Goal: Task Accomplishment & Management: Complete application form

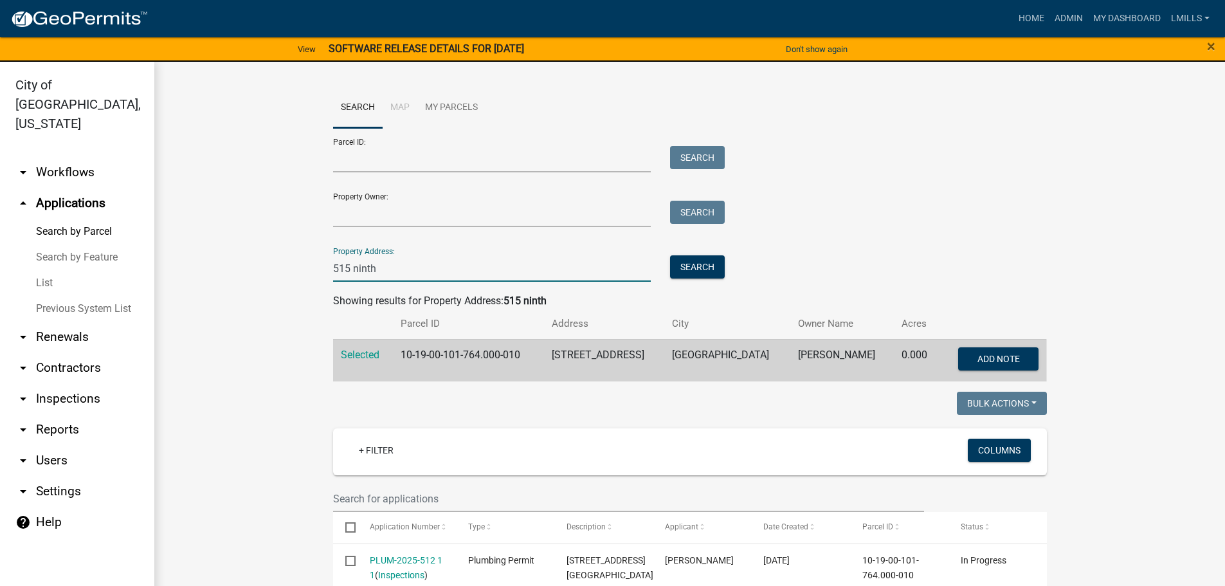
drag, startPoint x: 420, startPoint y: 279, endPoint x: 248, endPoint y: 264, distance: 173.0
click at [683, 270] on button "Search" at bounding box center [697, 266] width 55 height 23
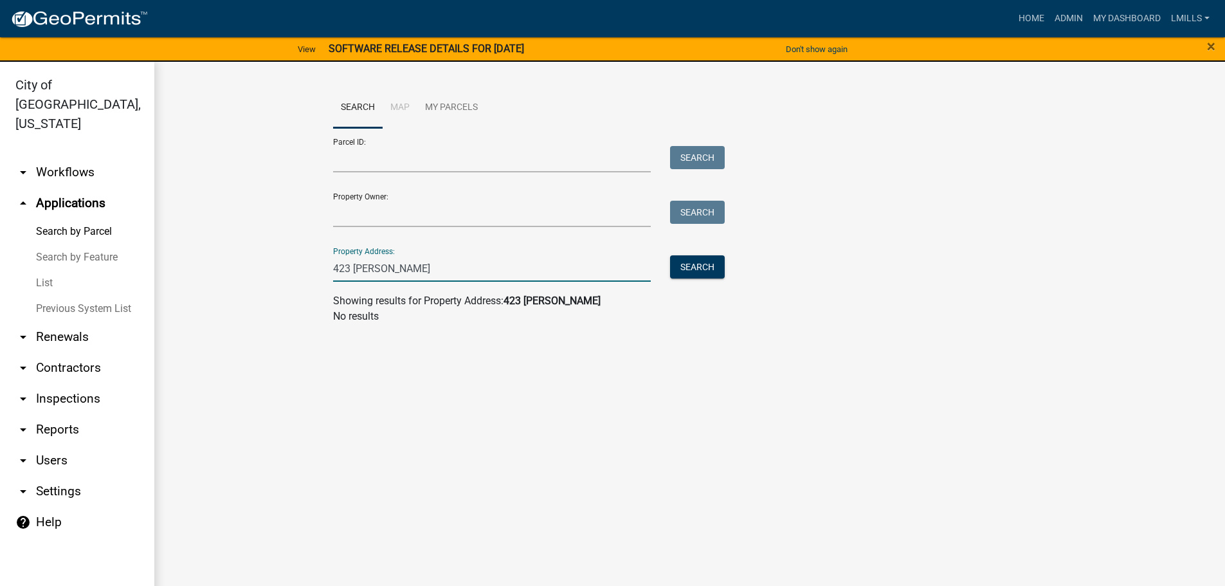
drag, startPoint x: 447, startPoint y: 257, endPoint x: 307, endPoint y: 264, distance: 139.7
click at [307, 264] on wm-workflow-application-search-view "Search Map My Parcels Parcel ID: Search Property Owner: Search Property Address…" at bounding box center [690, 210] width 1020 height 247
click at [419, 284] on wm-search-parcel-data-activity-input "Search Map My Parcels Parcel ID: Search Property Owner: Search Property Address…" at bounding box center [690, 205] width 714 height 237
drag, startPoint x: 425, startPoint y: 273, endPoint x: 268, endPoint y: 271, distance: 156.3
click at [268, 271] on wm-workflow-application-search-view "Search Map My Parcels Parcel ID: Search Property Owner: Search Property Address…" at bounding box center [690, 210] width 1020 height 247
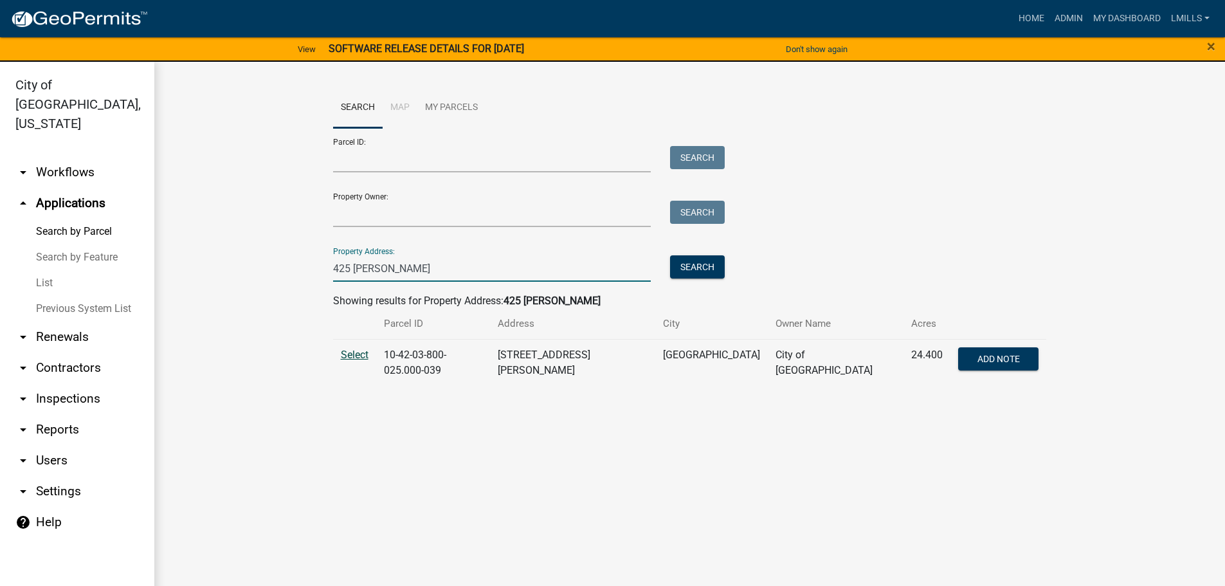
type input "425 Lewman"
click at [355, 359] on span "Select" at bounding box center [355, 355] width 28 height 12
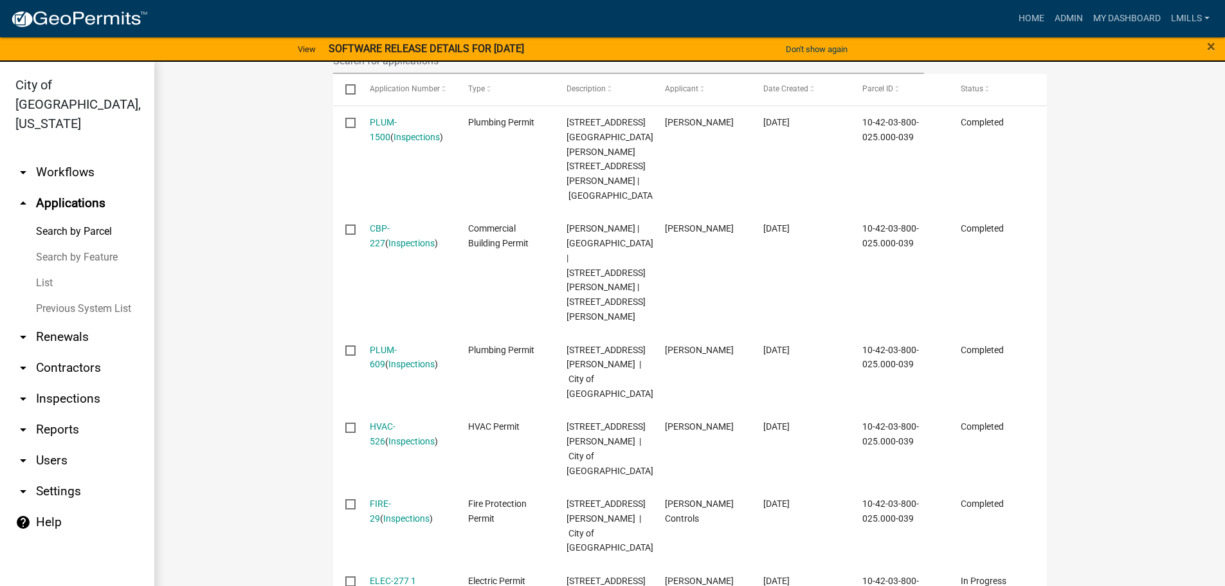
scroll to position [636, 0]
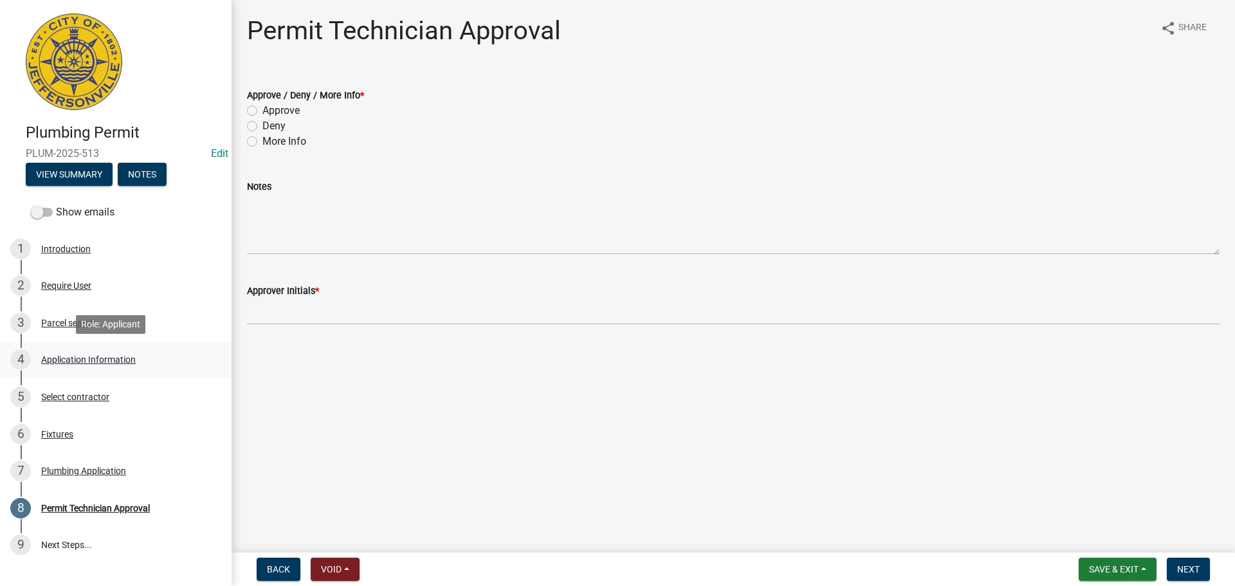
click at [82, 365] on div "4 Application Information" at bounding box center [110, 359] width 201 height 21
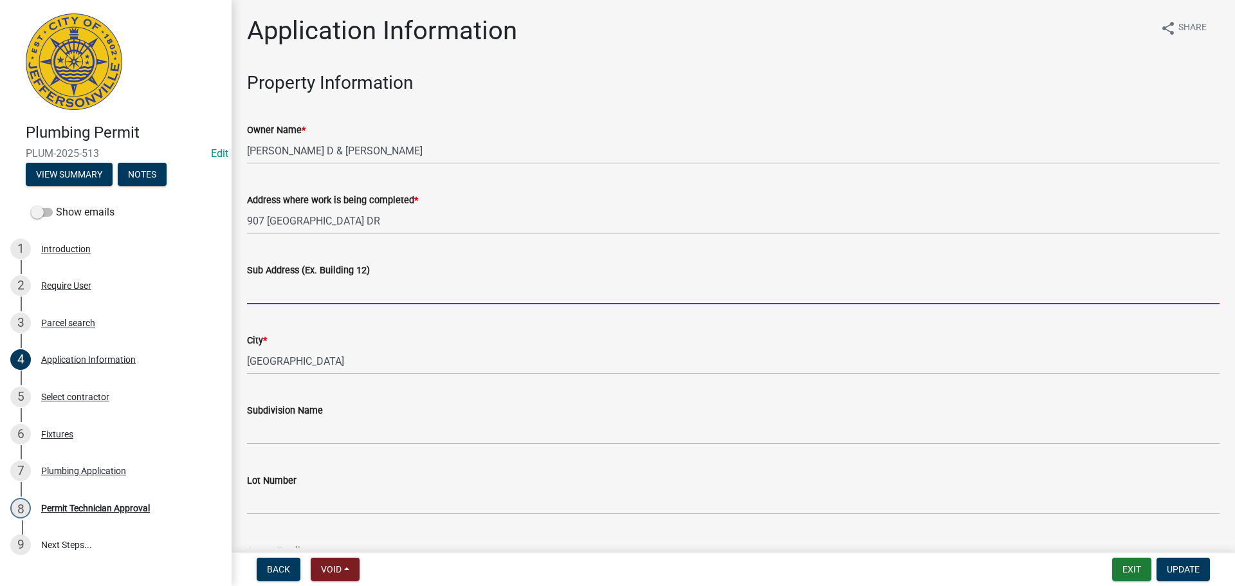
click at [415, 291] on input "Sub Address (Ex. Building 12)" at bounding box center [733, 291] width 973 height 26
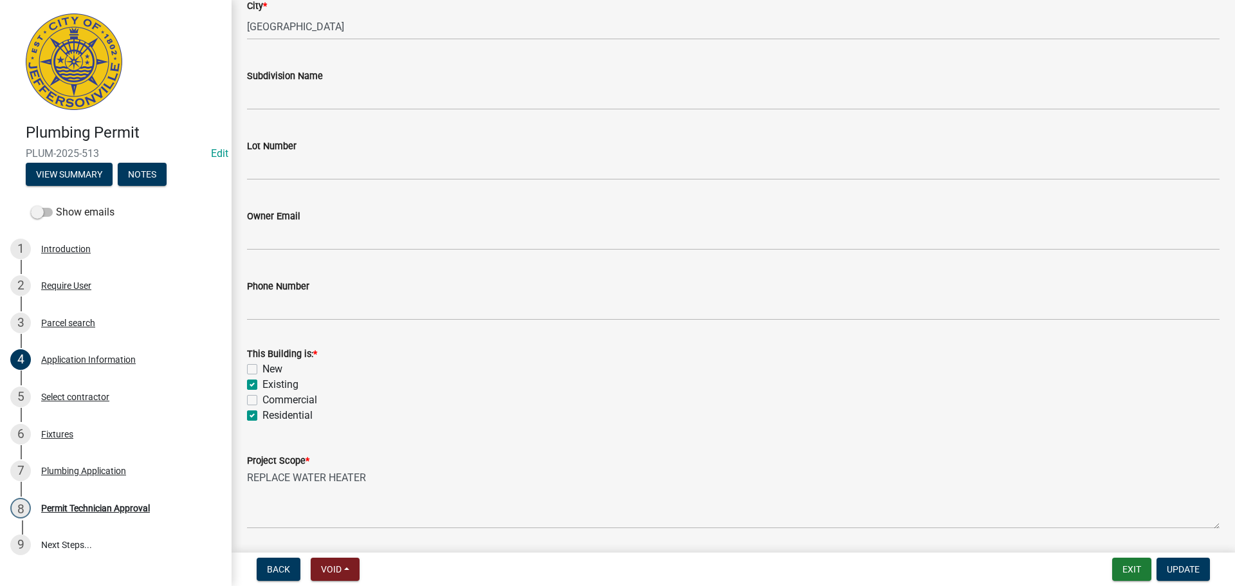
scroll to position [312, 0]
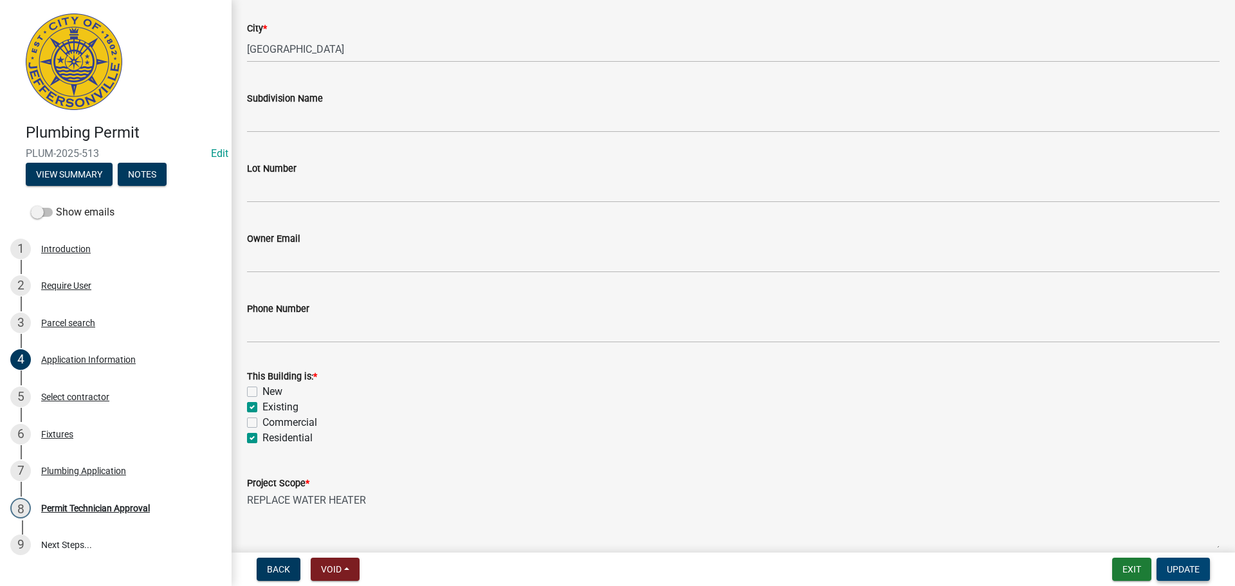
type input "[STREET_ADDRESS]"
click at [1187, 574] on span "Update" at bounding box center [1183, 569] width 33 height 10
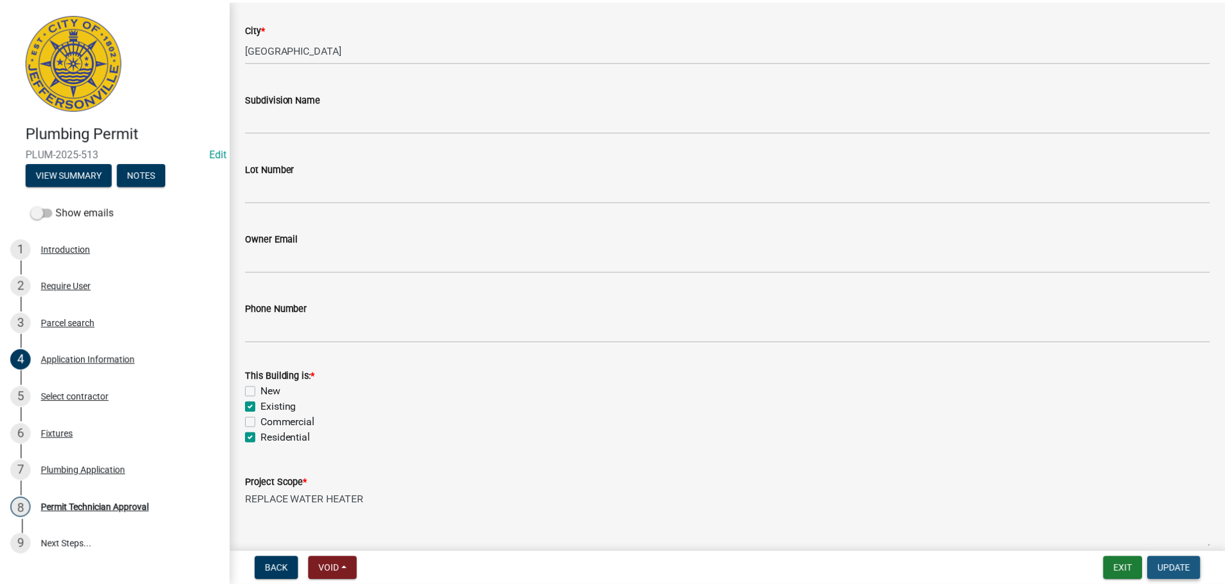
scroll to position [0, 0]
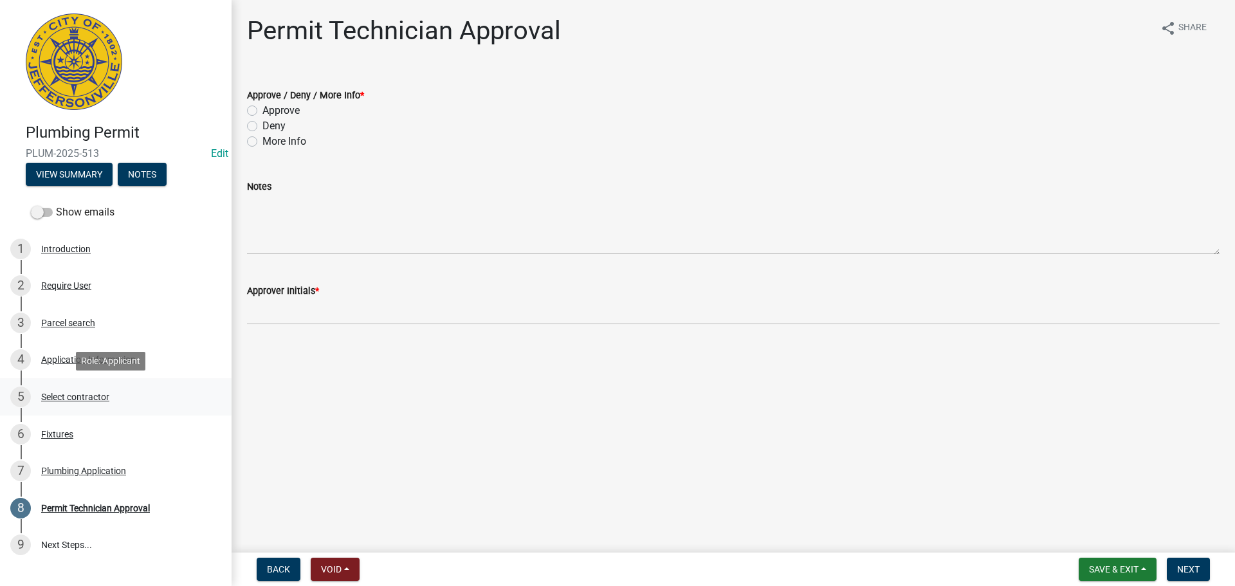
click at [57, 394] on div "Select contractor" at bounding box center [75, 396] width 68 height 9
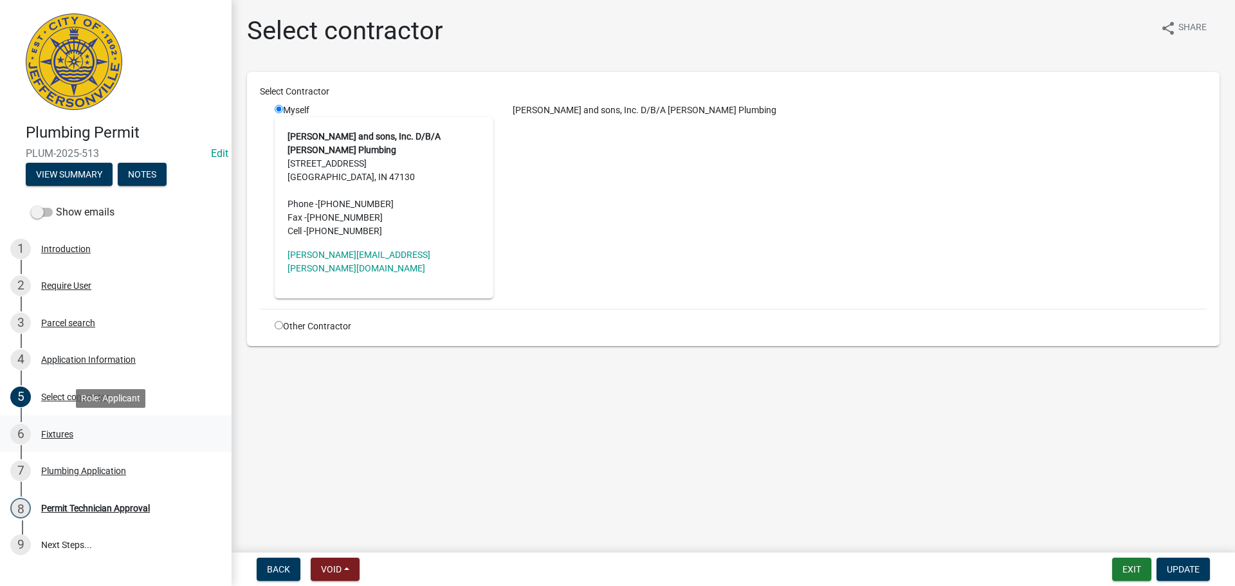
click at [60, 433] on div "Fixtures" at bounding box center [57, 434] width 32 height 9
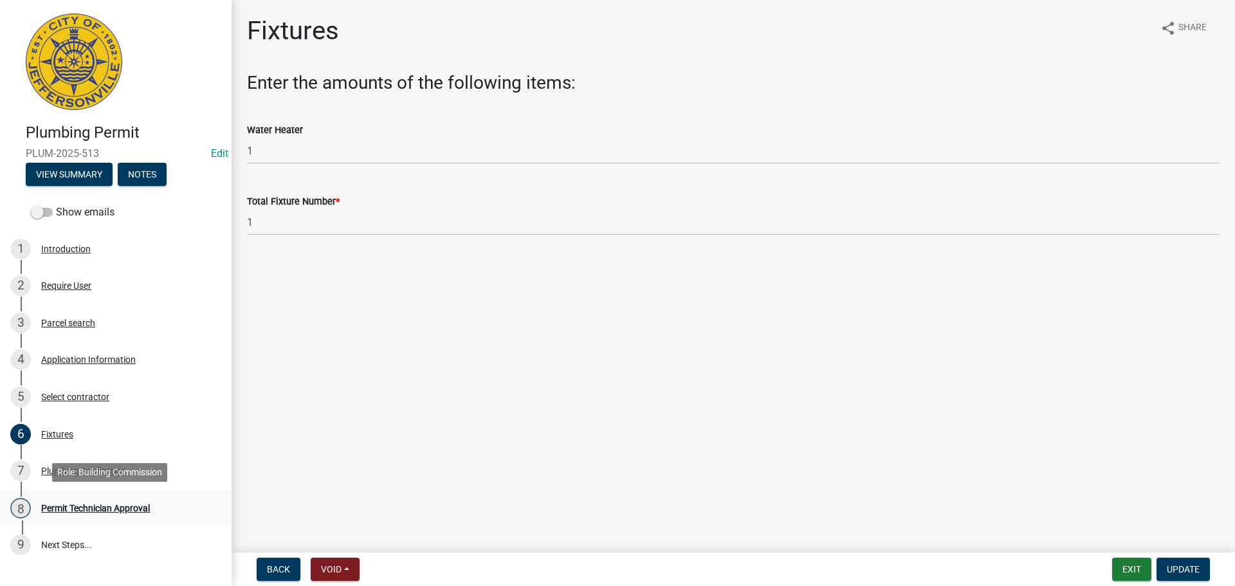
click at [81, 511] on div "Permit Technician Approval" at bounding box center [95, 508] width 109 height 9
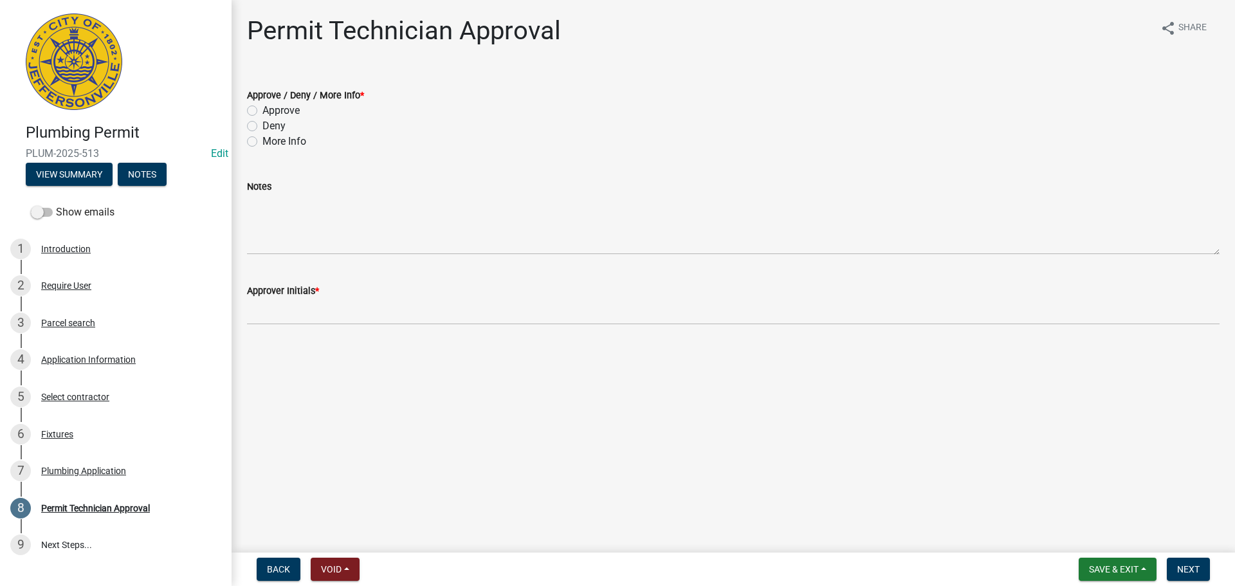
click at [290, 108] on label "Approve" at bounding box center [280, 110] width 37 height 15
click at [271, 108] on input "Approve" at bounding box center [266, 107] width 8 height 8
radio input "true"
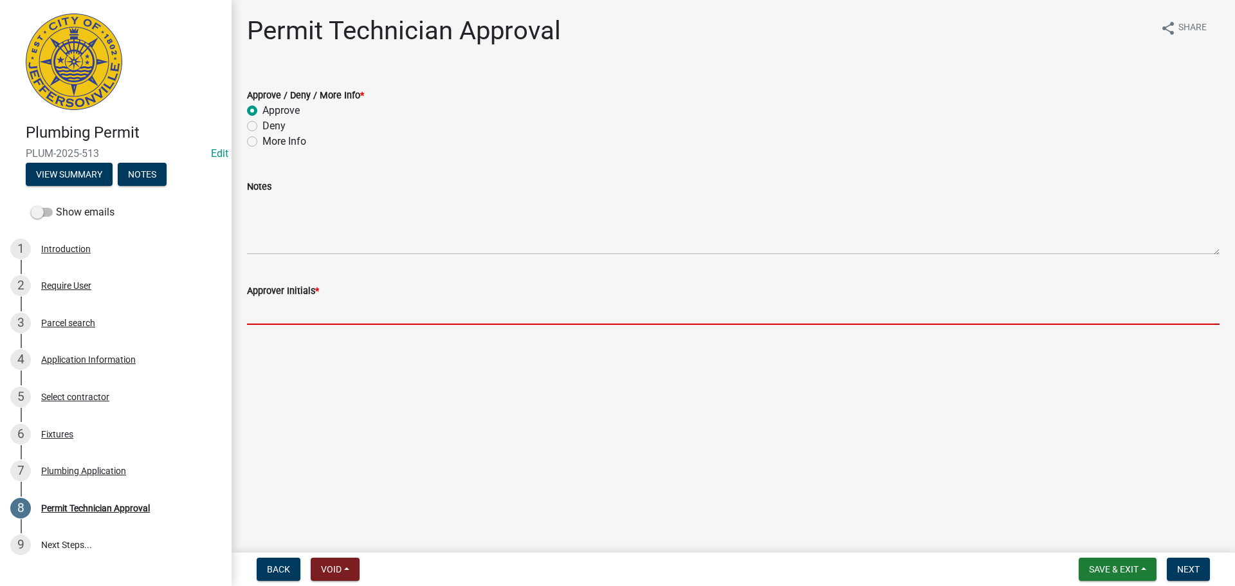
click at [302, 309] on input "Approver Initials *" at bounding box center [733, 311] width 973 height 26
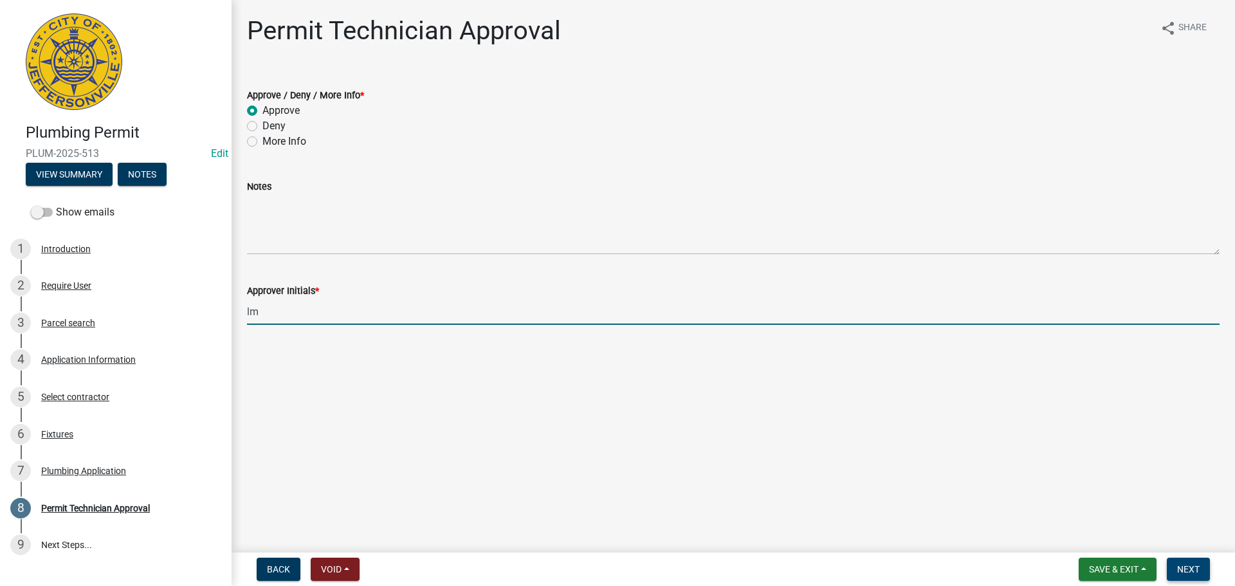
type input "lm"
click at [1184, 566] on span "Next" at bounding box center [1188, 569] width 23 height 10
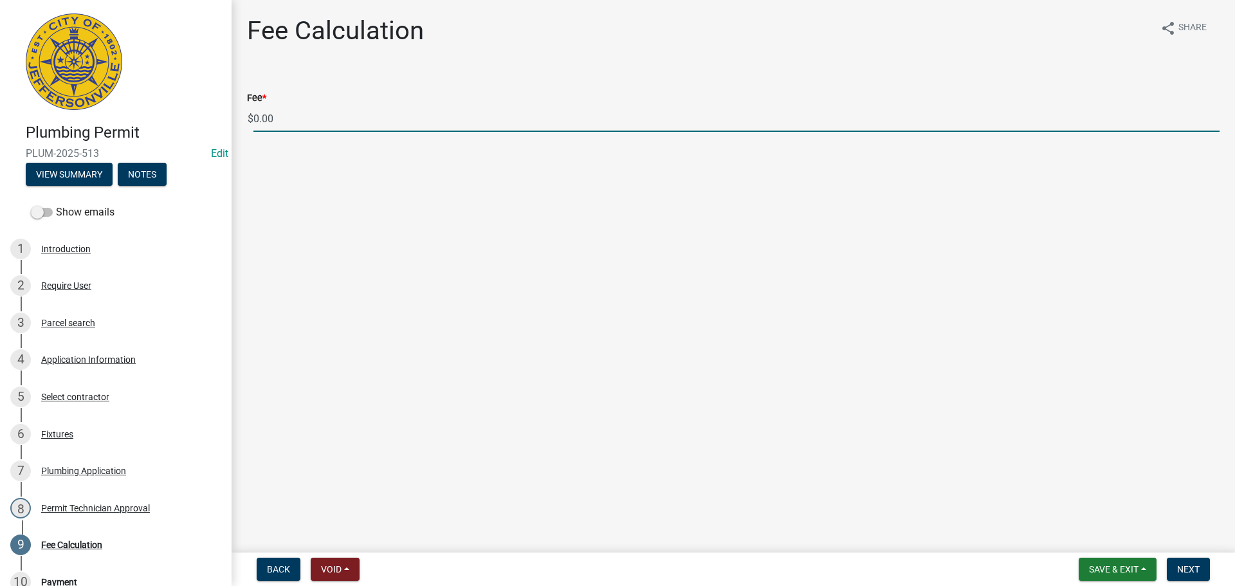
click at [234, 122] on div "Fee Calculation share Share Fee * $ 0.00" at bounding box center [734, 85] width 1004 height 140
type input "35.00"
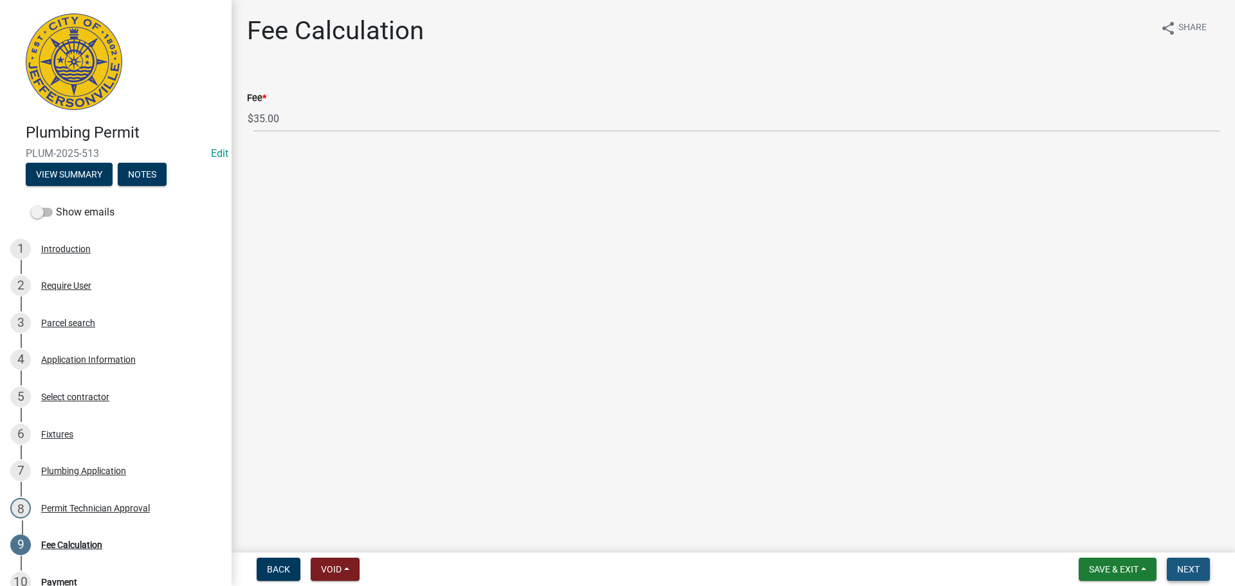
click at [1179, 562] on button "Next" at bounding box center [1188, 569] width 43 height 23
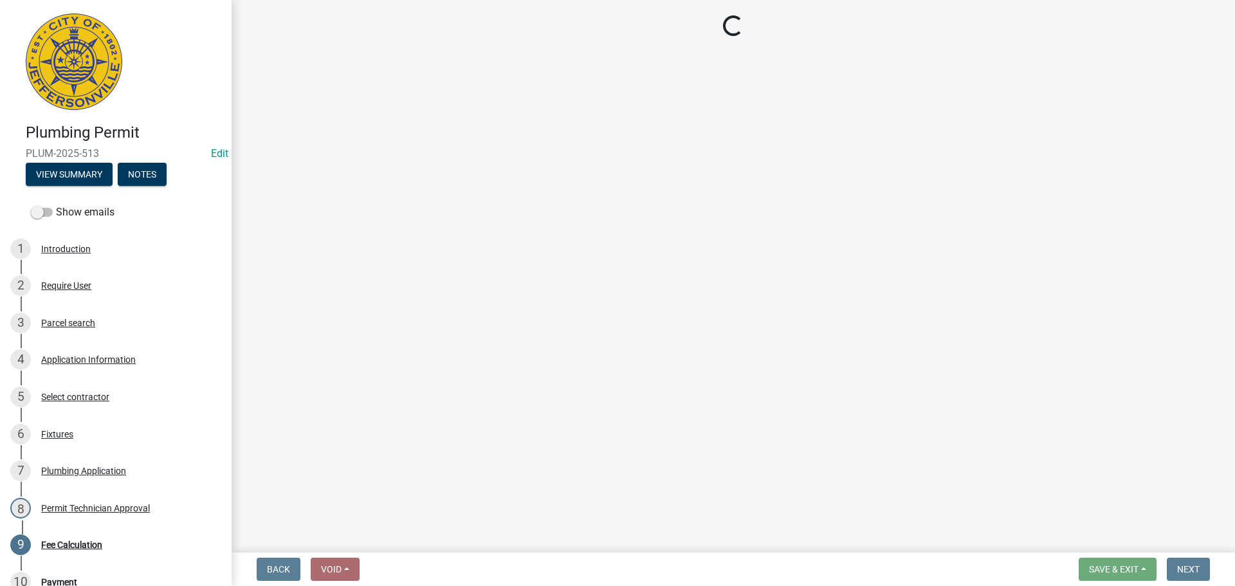
select select "3: 3"
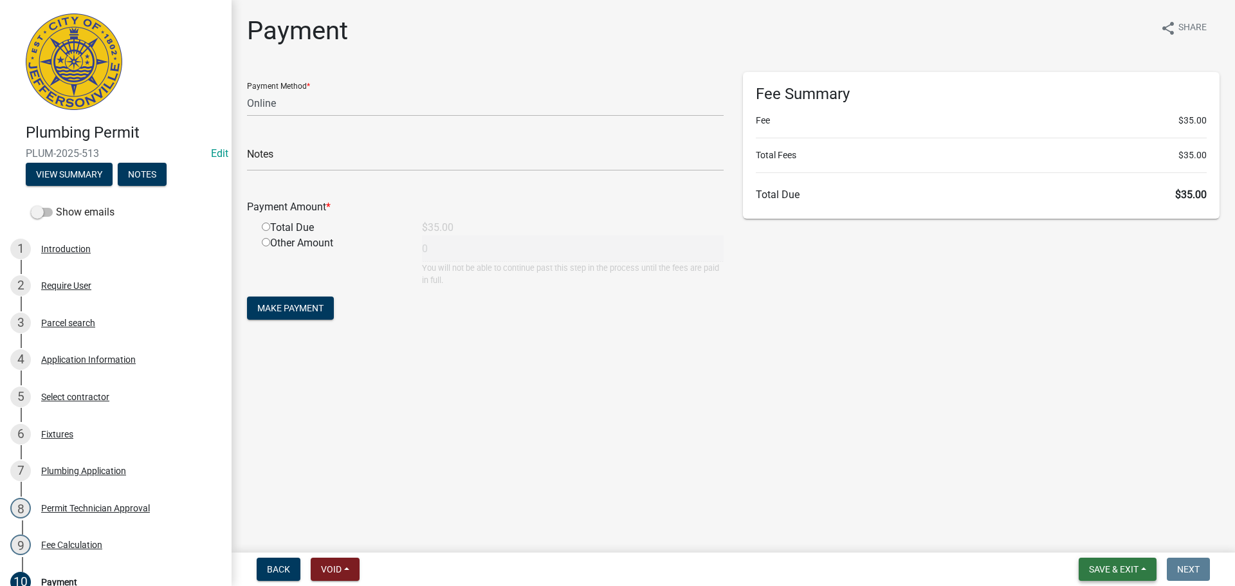
click at [1124, 576] on button "Save & Exit" at bounding box center [1118, 569] width 78 height 23
click at [1123, 546] on button "Save & Exit" at bounding box center [1105, 535] width 103 height 31
